Goal: Find contact information: Find contact information

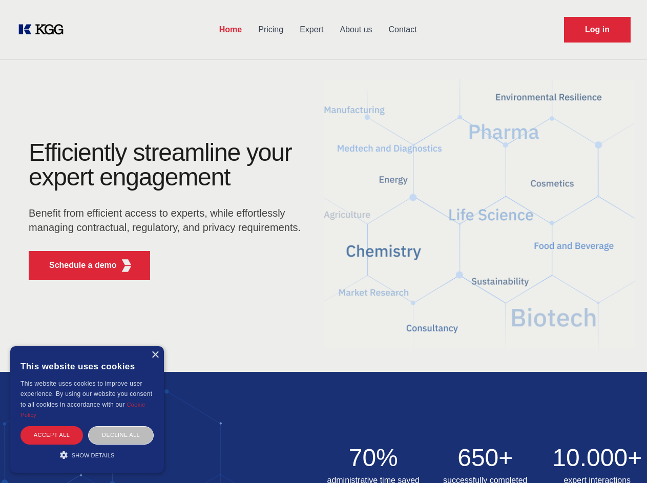
click at [323, 241] on div "Efficiently streamline your expert engagement Benefit from efficient access to …" at bounding box center [167, 214] width 311 height 148
click at [77, 265] on p "Schedule a demo" at bounding box center [83, 265] width 68 height 12
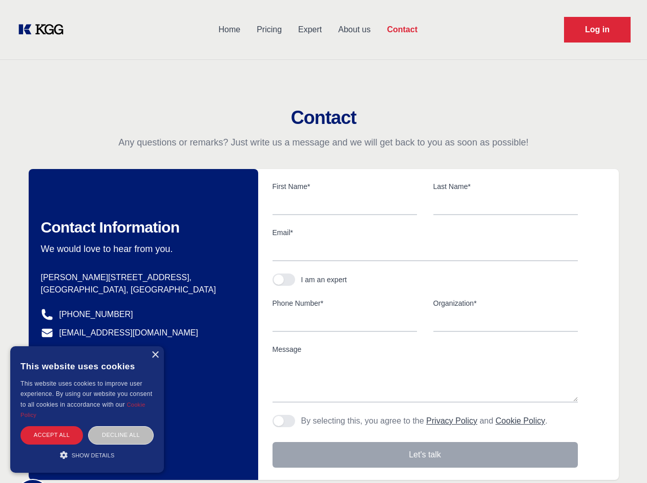
click at [155, 355] on div "× This website uses cookies This website uses cookies to improve user experienc…" at bounding box center [87, 409] width 154 height 126
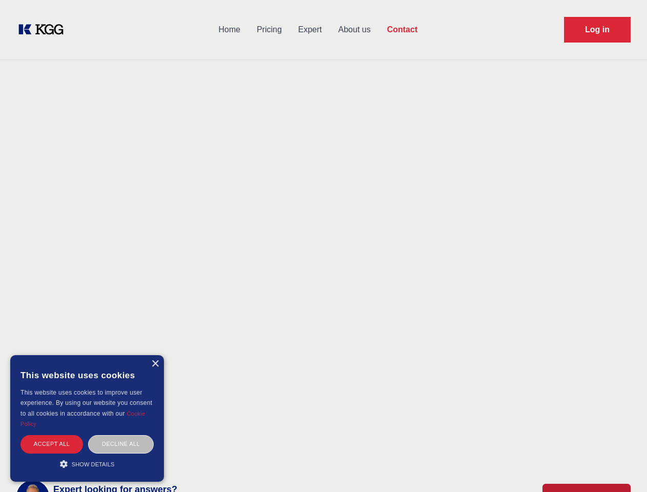
click at [52, 435] on div "Accept all" at bounding box center [51, 444] width 62 height 18
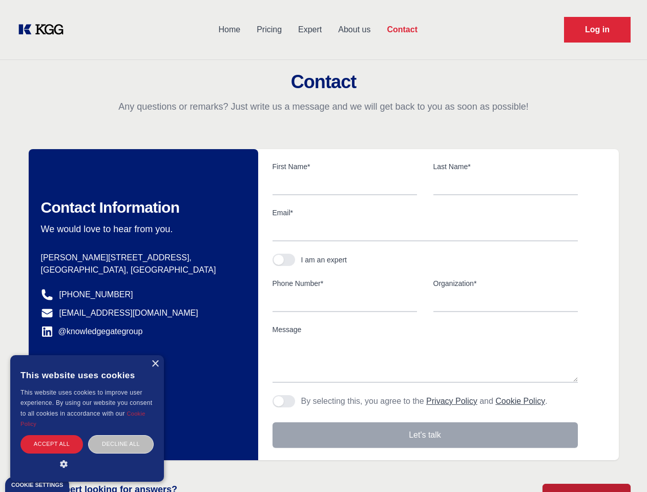
click at [121, 435] on div "Decline all" at bounding box center [121, 444] width 66 height 18
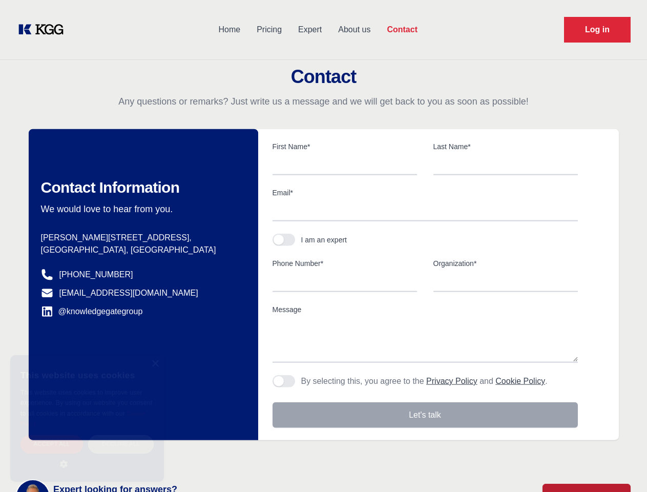
click at [87, 455] on main "Contact Any questions or remarks? Just write us a message and we will get back …" at bounding box center [323, 266] width 647 height 533
